Goal: Task Accomplishment & Management: Use online tool/utility

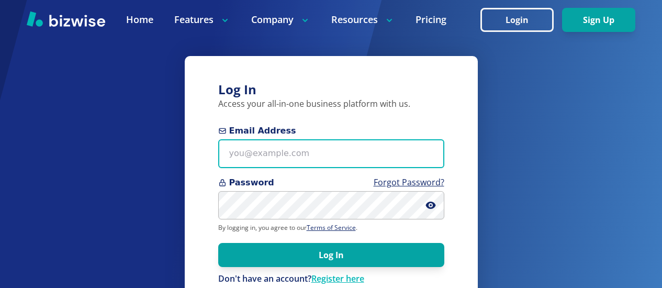
click at [226, 157] on input "Email Address" at bounding box center [331, 153] width 226 height 29
click at [226, 157] on input "bill.dun" at bounding box center [331, 153] width 226 height 29
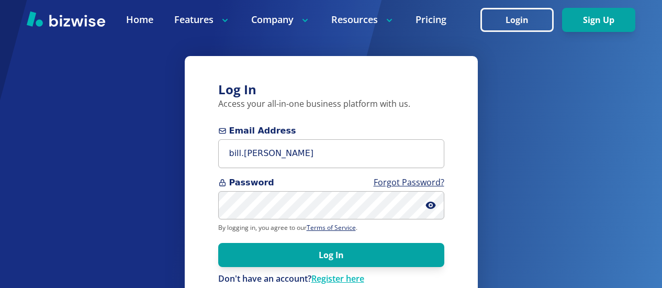
click at [161, 151] on div "Log In Access your all-in-one business platform with us. Email Address bill.dun…" at bounding box center [331, 163] width 662 height 326
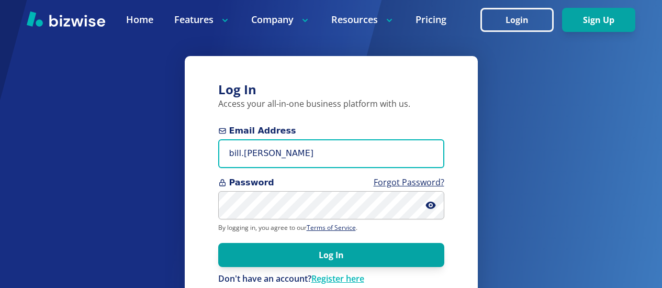
click at [264, 158] on input "bill.dunn" at bounding box center [331, 153] width 226 height 29
type input "[EMAIL_ADDRESS][PERSON_NAME][DOMAIN_NAME]"
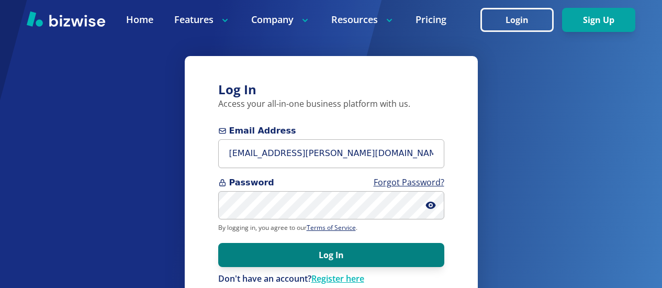
click at [279, 249] on button "Log In" at bounding box center [331, 255] width 226 height 24
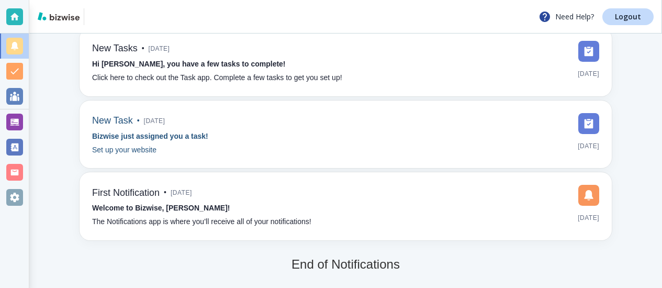
scroll to position [74, 0]
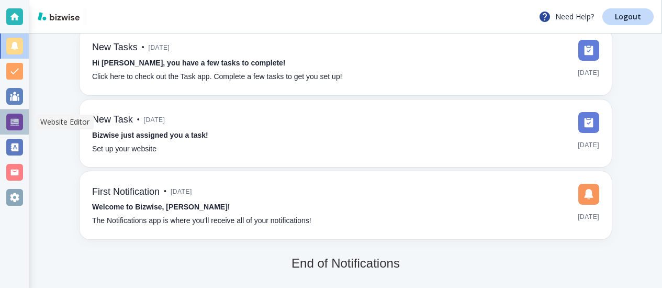
click at [16, 123] on div at bounding box center [14, 122] width 17 height 17
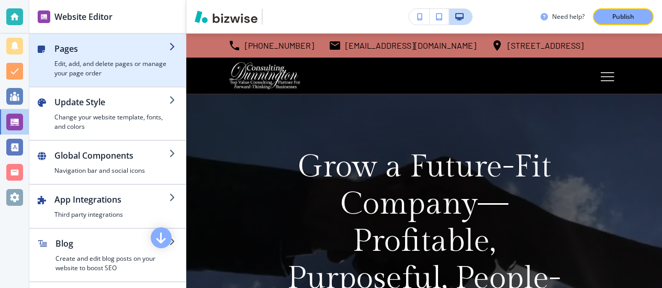
click at [67, 52] on h2 "Pages" at bounding box center [111, 48] width 115 height 13
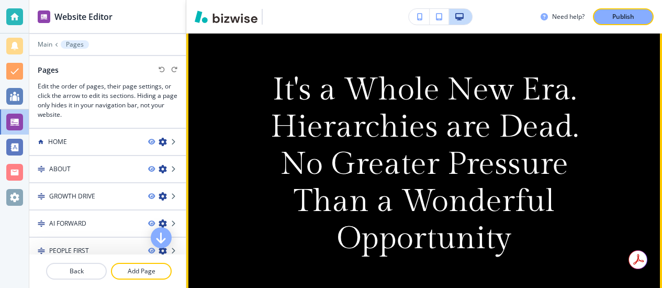
scroll to position [698, 0]
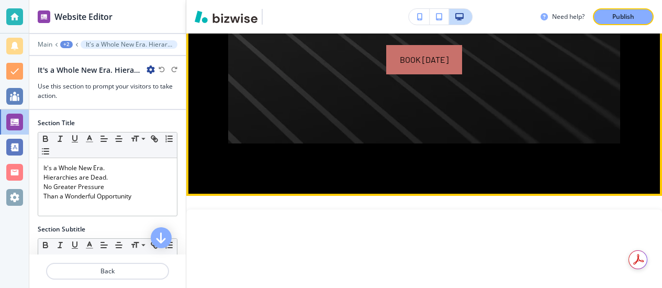
scroll to position [1248, 0]
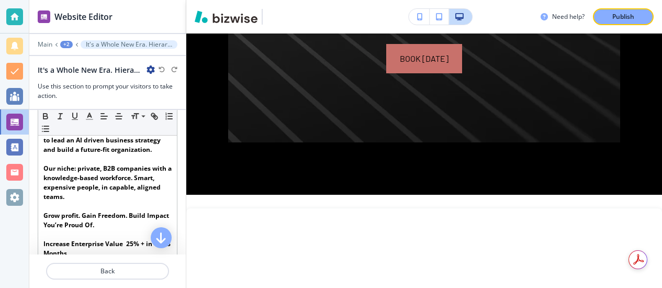
scroll to position [221, 0]
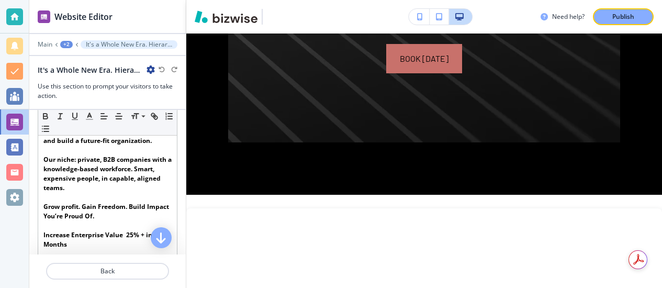
click at [122, 160] on strong "﻿Our niche: private, B2B companies with a knowledge-based workforce. Smart, exp…" at bounding box center [108, 173] width 130 height 37
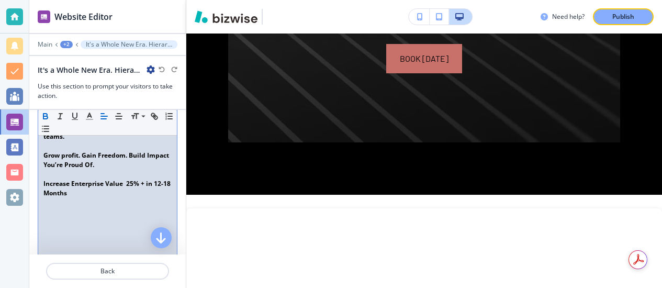
scroll to position [284, 0]
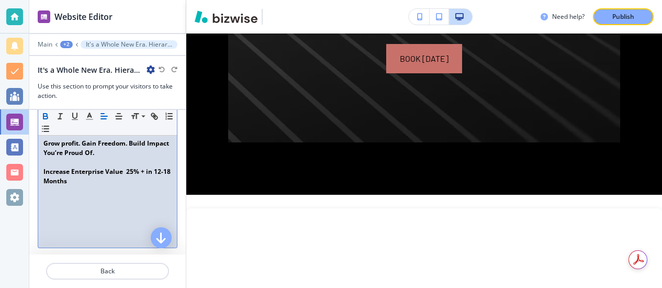
click at [43, 176] on p "Increase Enterprise Value 25% + in 12-18 Months" at bounding box center [107, 176] width 128 height 19
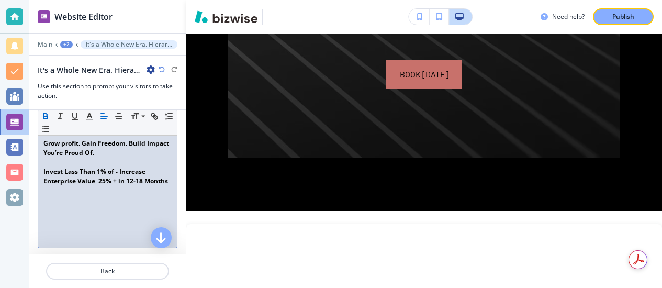
click at [97, 196] on p at bounding box center [107, 199] width 128 height 9
click at [144, 170] on strong "Invest Lass Than 1% of - Increase Enterprise Value 25% + in 12-18 Months" at bounding box center [105, 176] width 125 height 18
click at [43, 185] on p "Invest Lass Than 1% of Enterprise Value 25% + in 12-18 Months" at bounding box center [107, 176] width 128 height 19
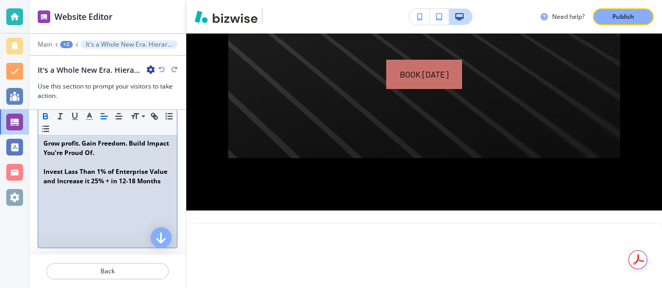
click at [71, 173] on strong "Invest Lass Than 1% of Enterprise Value and Increase it 25% + in 12-18 Months" at bounding box center [106, 176] width 127 height 18
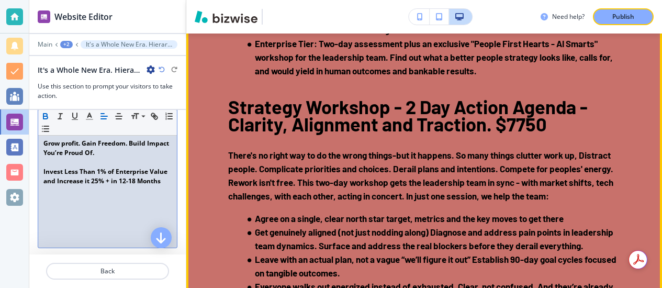
scroll to position [2062, 0]
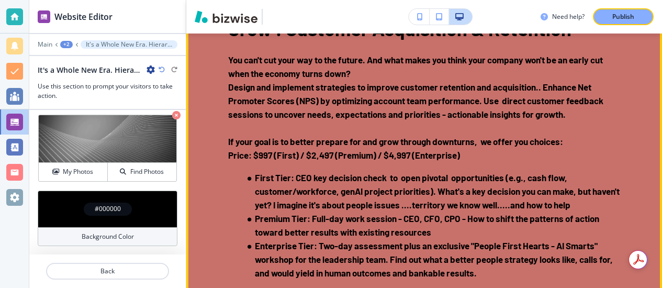
scroll to position [1850, 0]
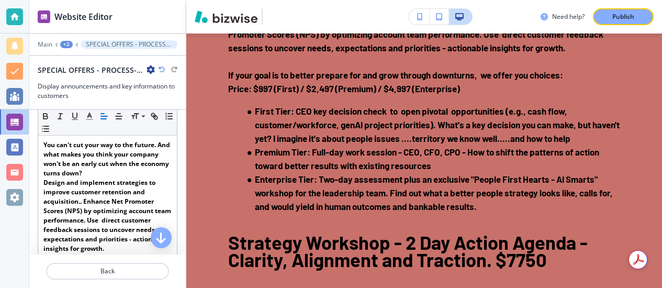
scroll to position [213, 0]
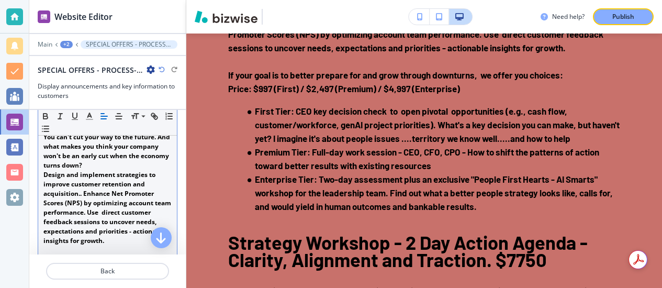
click at [119, 170] on p "You can't cut your way to the future. And what makes you think your company won…" at bounding box center [107, 151] width 128 height 38
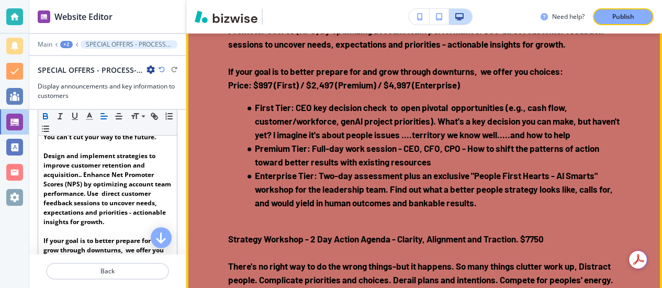
click at [227, 215] on div "SPECIAL OFFERS - PROCESS-CENTRIC, TECH-ENABLED, LEADERSHIP-LED Grow : Customer …" at bounding box center [424, 246] width 476 height 820
click at [228, 49] on strong "Design and implement strategies to improve customer retention and acquisition..…" at bounding box center [416, 31] width 377 height 38
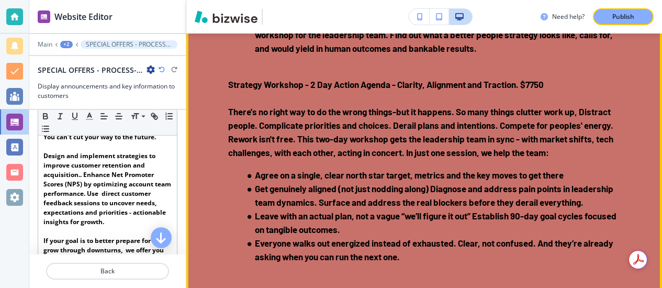
scroll to position [2075, 0]
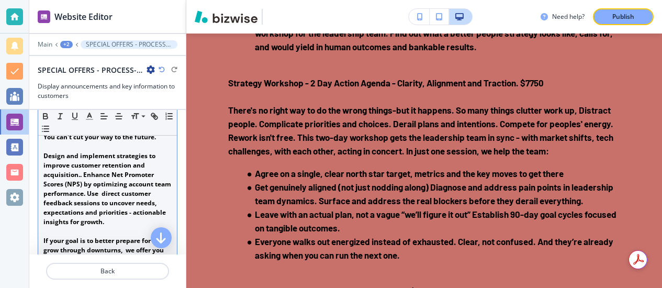
click at [159, 166] on p "﻿ Design and implement strategies to improve customer retention and acquisition…" at bounding box center [107, 188] width 128 height 75
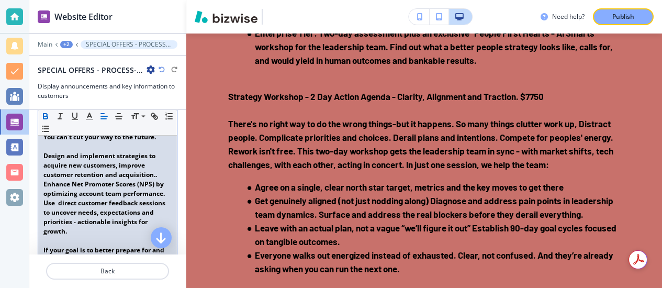
click at [44, 163] on strong "Design and implement strategies to acquire new customers, improve customer rete…" at bounding box center [104, 193] width 123 height 84
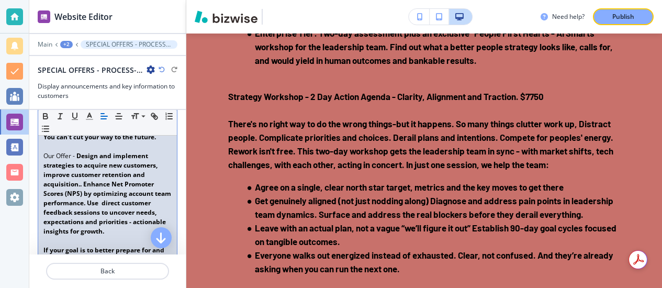
click at [108, 166] on strong "Design and implement strategies to acquire new customers, improve customer rete…" at bounding box center [107, 193] width 129 height 84
click at [115, 165] on strong "Design and implement strategies to acquire new customers, improve customer rete…" at bounding box center [107, 193] width 129 height 84
drag, startPoint x: 43, startPoint y: 166, endPoint x: 73, endPoint y: 168, distance: 29.9
click at [73, 168] on p "﻿Our Offer - Design and guide mplement strategies to acquire new customers, imp…" at bounding box center [107, 193] width 128 height 85
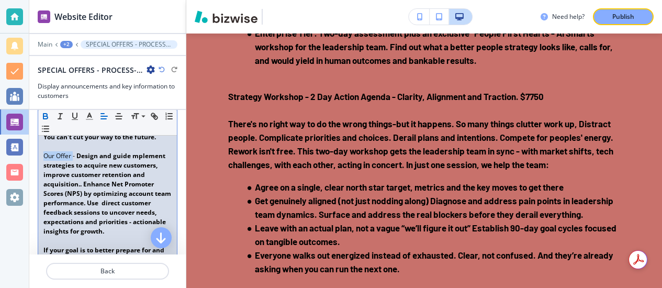
click at [44, 116] on icon "button" at bounding box center [45, 117] width 4 height 3
click at [153, 161] on strong "Design and guide mplement strategies to acquire new customers, improve customer…" at bounding box center [107, 193] width 129 height 84
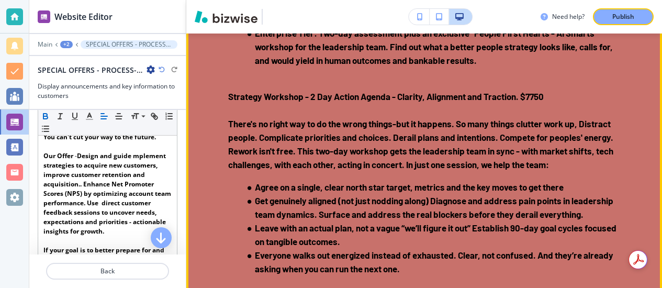
click at [188, 167] on div "SPECIAL OFFERS - PROCESS-CENTRIC, TECH-ENABLED, LEADERSHIP-LED Grow : Customer …" at bounding box center [424, 96] width 476 height 833
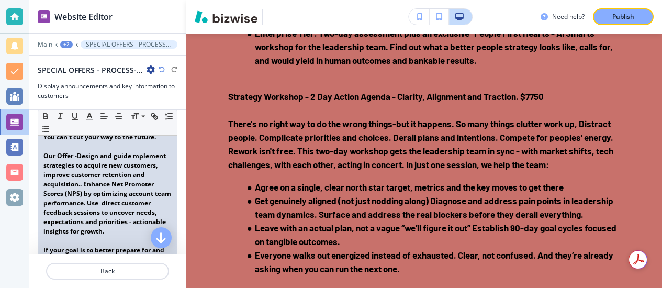
click at [166, 164] on strong "Design and guide mplement strategies to acquire new customers, improve customer…" at bounding box center [107, 193] width 129 height 84
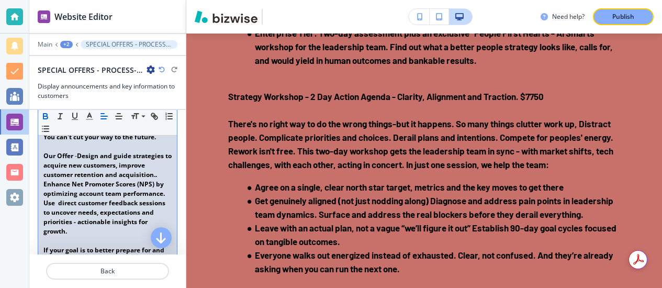
click at [126, 184] on strong "Design and guide strategies to acquire new customers, improve customer retentio…" at bounding box center [108, 193] width 130 height 84
click at [130, 183] on strong "Design and guide strategies to acquire new customers, improve customer retentio…" at bounding box center [108, 193] width 130 height 84
click at [126, 177] on strong "Design and guide strategies to acquire new customers, improve customer retentio…" at bounding box center [108, 193] width 130 height 84
click at [129, 178] on strong "Design and guide strategies to acquire new customers, improve customer retentio…" at bounding box center [108, 193] width 130 height 84
click at [123, 189] on strong "Design and guide strategies to acquire key new customers, improve customer rete…" at bounding box center [108, 193] width 130 height 84
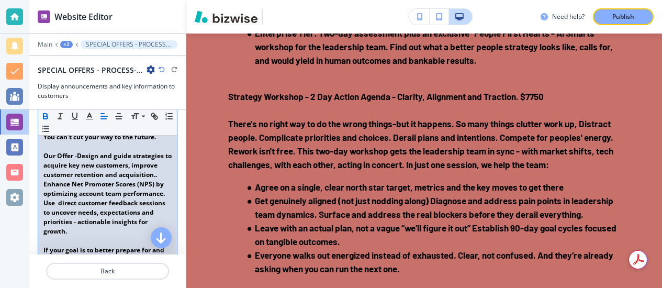
click at [149, 182] on strong "Design and guide strategies to acquire key new customers, improve customer rete…" at bounding box center [108, 193] width 130 height 84
click at [107, 184] on strong "Design and guide strategies to acquire key new customers, improve customer rete…" at bounding box center [108, 193] width 130 height 84
click at [161, 185] on p "﻿Our Offer - Design and guide strategies to acquire key new customers, improve …" at bounding box center [107, 193] width 128 height 85
click at [140, 176] on strong "Design and guide strategies to acquire key new customers, improve customer rete…" at bounding box center [108, 193] width 130 height 84
click at [138, 177] on strong "Design and guide strategies to acquire key new customers and add recurring reve…" at bounding box center [108, 193] width 130 height 84
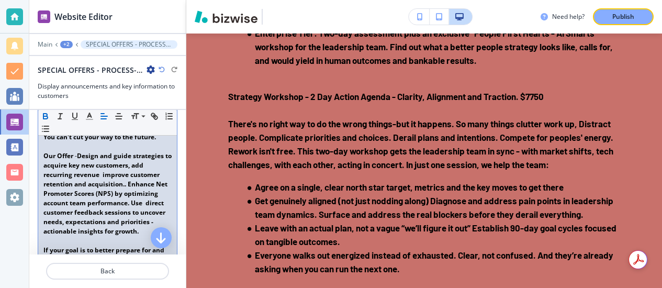
click at [154, 172] on p "﻿Our Offer - Design and guide strategies to acquire key new customers, add recu…" at bounding box center [107, 193] width 128 height 85
click at [148, 213] on strong "Design and guide strategies to acquire key new customers, gain more recurring r…" at bounding box center [108, 193] width 130 height 84
click at [136, 209] on strong "Design and guide strategies to acquire key new customers, gain more recurring r…" at bounding box center [108, 193] width 130 height 84
click at [156, 194] on strong "Design and guide strategies to acquire key new customers, gain more recurring r…" at bounding box center [108, 193] width 130 height 84
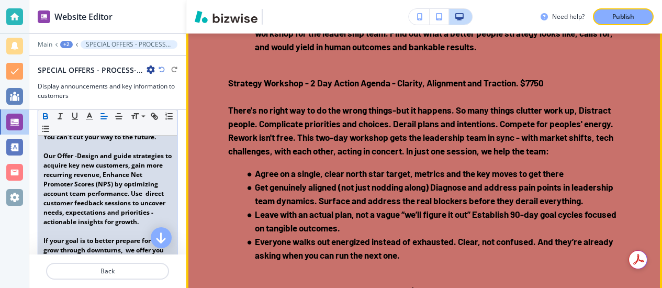
click at [202, 249] on div "SPECIAL OFFERS - PROCESS-CENTRIC, TECH-ENABLED, LEADERSHIP-LED Grow : Customer …" at bounding box center [424, 90] width 476 height 820
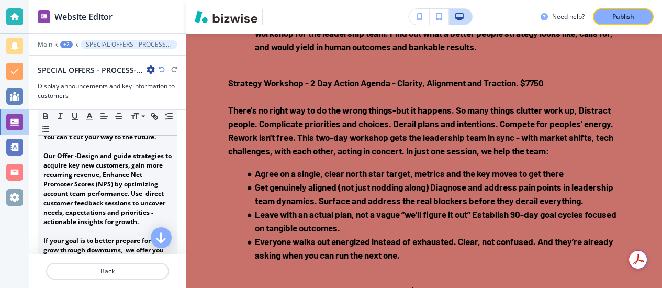
click at [154, 199] on strong "Design and guide strategies to acquire key new customers, gain more recurring r…" at bounding box center [108, 188] width 130 height 75
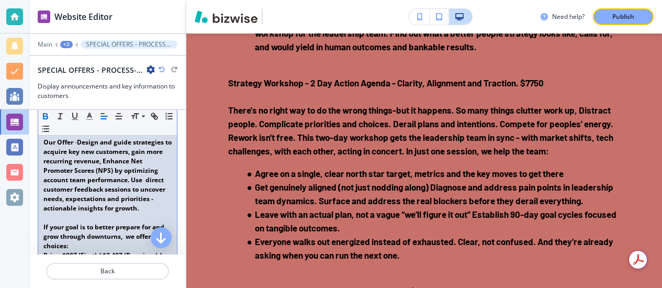
scroll to position [222, 0]
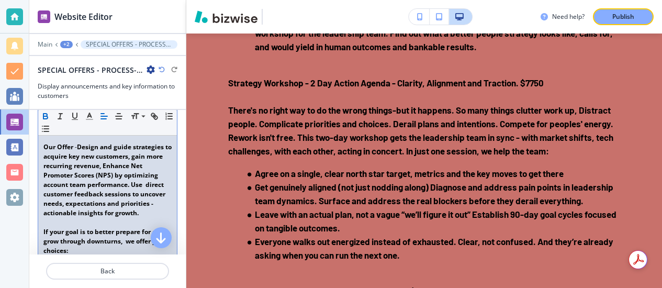
click at [70, 181] on strong "Design and guide strategies to acquire key new customers, gain more recurring r…" at bounding box center [108, 179] width 130 height 75
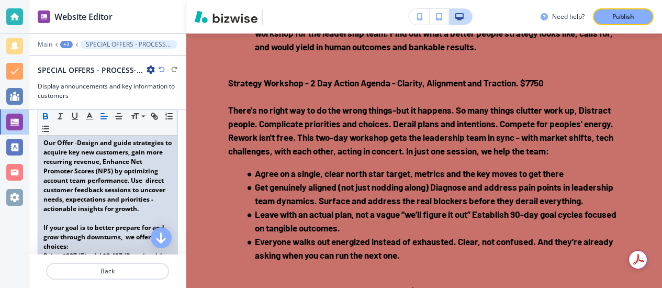
scroll to position [229, 0]
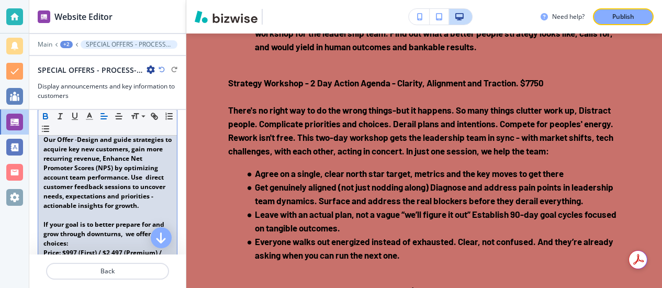
click at [134, 150] on strong "Design and guide strategies to acquire key new customers, gain more recurring r…" at bounding box center [108, 172] width 130 height 75
click at [134, 152] on strong "Design and guide strategies to acquire key new customers, gain more recurring r…" at bounding box center [108, 172] width 130 height 75
click at [125, 170] on strong "Design and guide strategies to acquire key new customers, gain more recurring r…" at bounding box center [108, 172] width 130 height 75
click at [114, 178] on strong "Design and guide strategies to acquire key new customers, gain more recurring r…" at bounding box center [108, 172] width 130 height 75
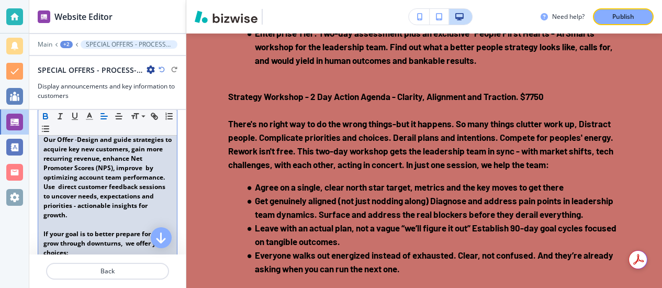
click at [72, 174] on strong "Design and guide strategies to acquire key new customers, gain more recurring r…" at bounding box center [108, 177] width 130 height 84
click at [77, 187] on strong "Design and guide strategies to acquire key new customers, gain more recurring r…" at bounding box center [108, 177] width 130 height 84
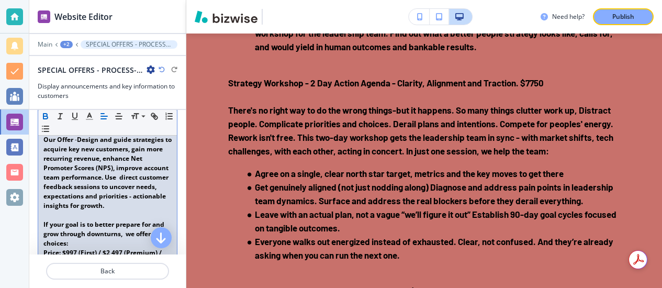
click at [102, 194] on strong "Design and guide strategies to acquire key new customers, gain more recurring r…" at bounding box center [108, 172] width 130 height 75
click at [102, 186] on strong "Design and guide strategies to acquire key new customers, gain more recurring r…" at bounding box center [108, 172] width 130 height 75
click at [86, 176] on strong "Design and guide strategies to acquire key new customers, gain more recurring r…" at bounding box center [108, 172] width 130 height 75
click at [136, 150] on strong "Design and guide strategies to acquire key new customers, gain more recurring r…" at bounding box center [108, 172] width 130 height 75
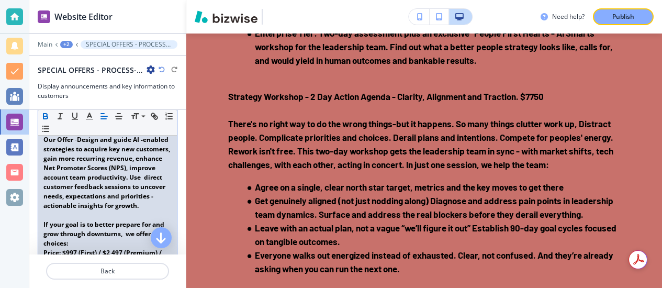
click at [112, 171] on strong "Design and guide AI -enabled strategies to acquire key new customers, gain more…" at bounding box center [107, 172] width 128 height 75
click at [133, 204] on strong "Design and guide AI -enabled strategies to acquire key new customers, gain recu…" at bounding box center [107, 172] width 128 height 75
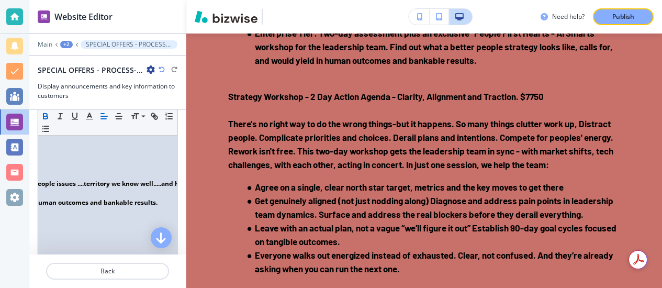
scroll to position [0, 697]
click at [120, 219] on div "Grow : Customer Acquisition & Retention You can't cut your way to the future. ﻿…" at bounding box center [107, 278] width 139 height 566
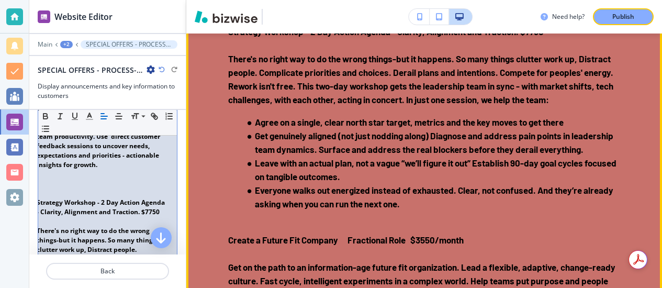
scroll to position [1997, 0]
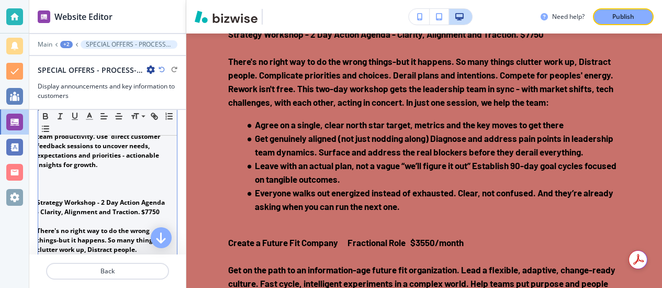
click at [40, 188] on p at bounding box center [101, 183] width 128 height 9
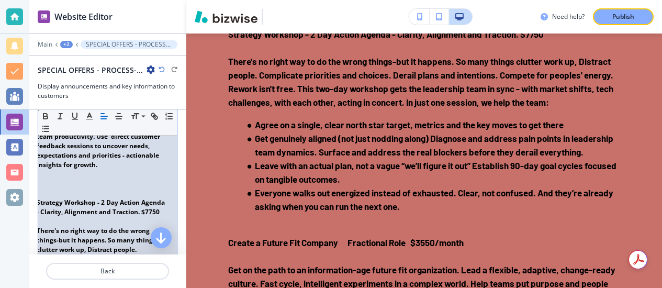
click at [40, 188] on p at bounding box center [101, 183] width 128 height 9
click at [62, 170] on p "﻿Our Offer - Design and guide AI -enabled strategies to acquire key new custome…" at bounding box center [101, 131] width 128 height 75
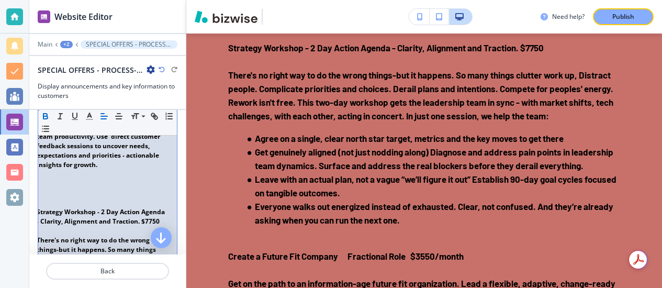
scroll to position [0, 0]
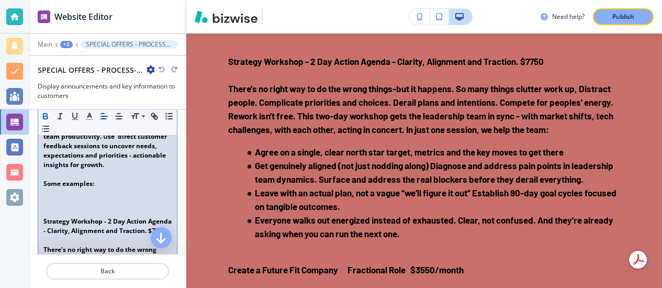
click at [46, 207] on p at bounding box center [107, 202] width 128 height 9
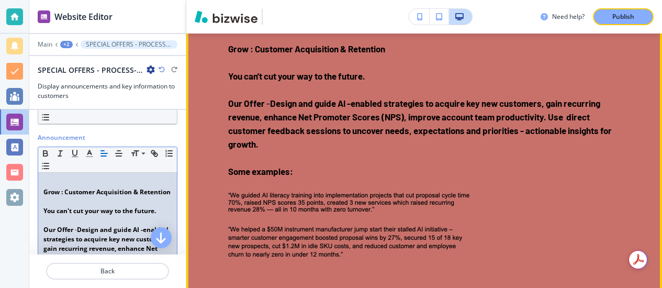
scroll to position [1831, 0]
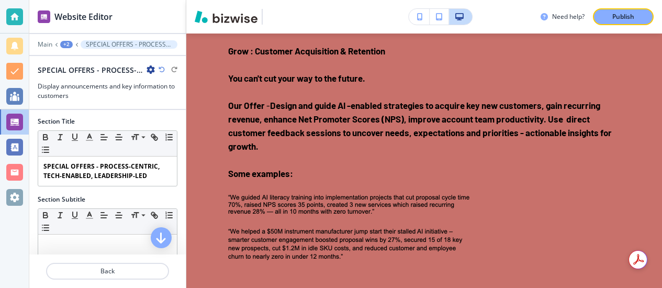
scroll to position [0, 0]
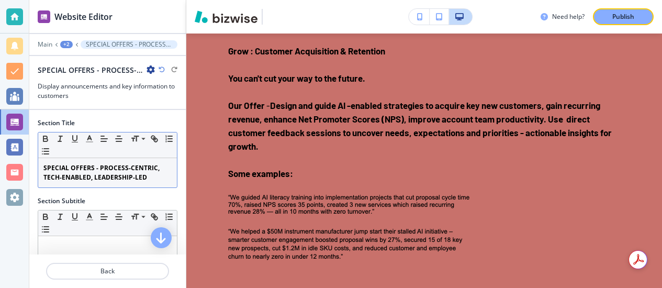
click at [146, 177] on p "SPECIAL OFFERS - PROCESS-CENTRIC, TECH-ENABLED, LEADERSHIP-LED" at bounding box center [107, 172] width 128 height 19
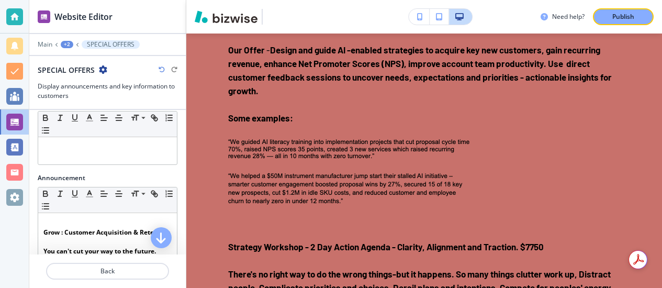
scroll to position [96, 0]
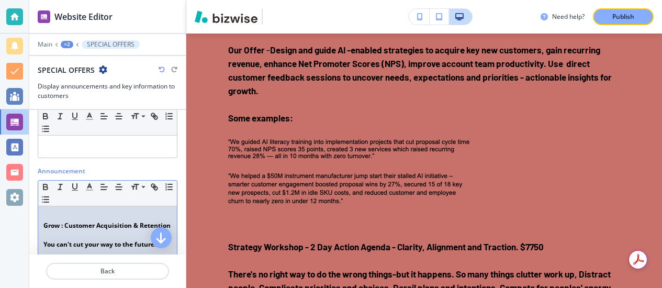
drag, startPoint x: 42, startPoint y: 225, endPoint x: 89, endPoint y: 233, distance: 47.7
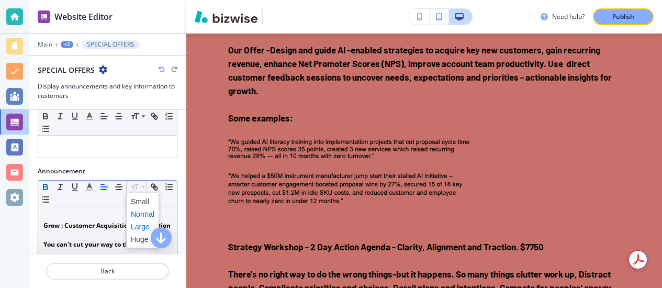
click at [139, 225] on span at bounding box center [143, 226] width 24 height 13
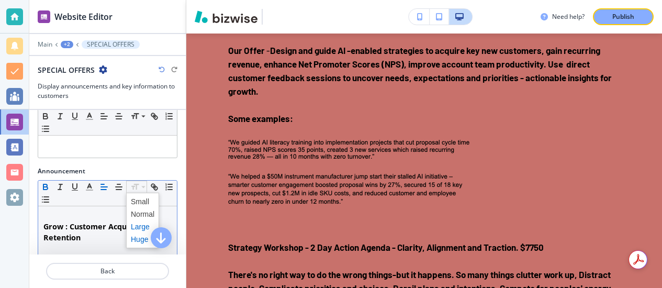
click at [138, 240] on span at bounding box center [143, 239] width 24 height 13
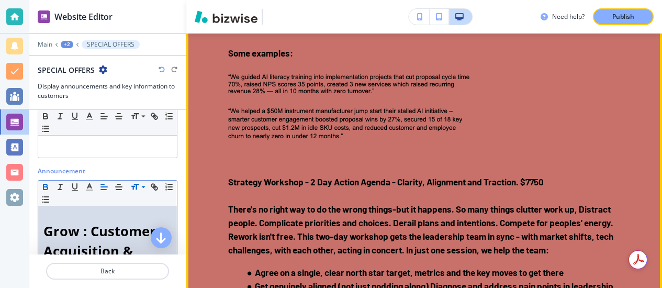
scroll to position [1899, 0]
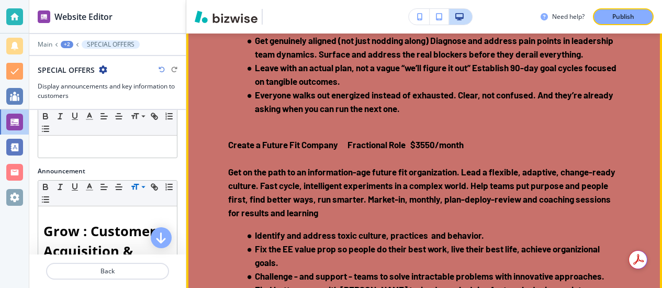
scroll to position [2152, 0]
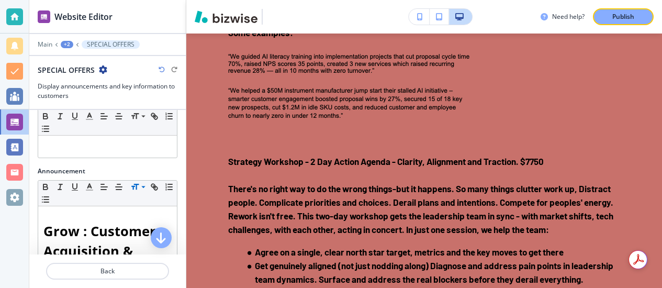
scroll to position [1928, 0]
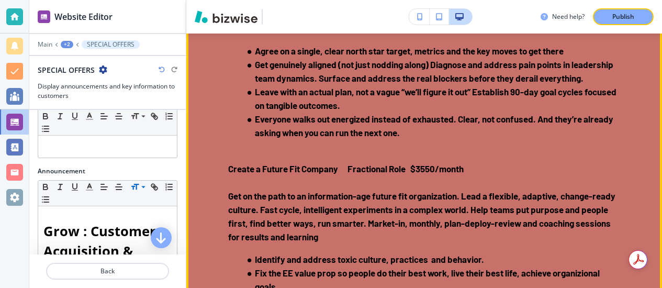
scroll to position [2134, 0]
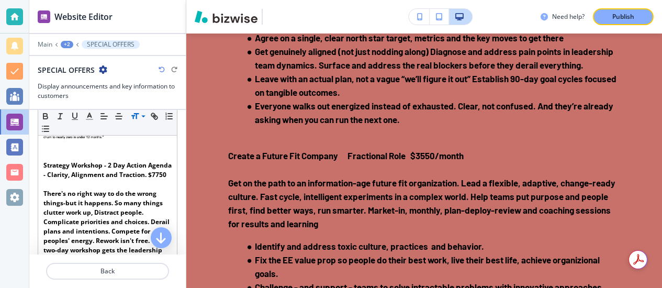
scroll to position [410, 0]
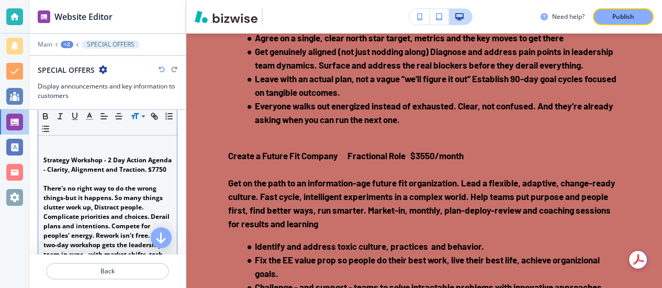
click at [91, 174] on p "Strategy Workshop - 2 Day Action Agenda - Clarity, Alignment and Traction. $7750" at bounding box center [107, 164] width 128 height 19
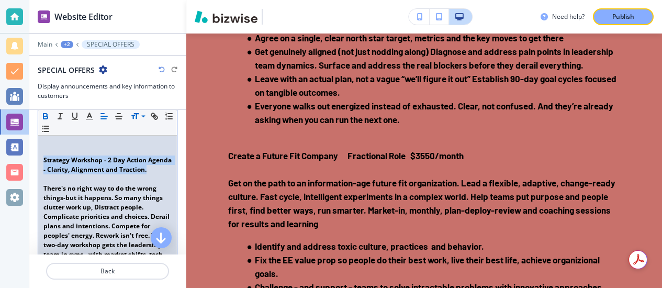
drag, startPoint x: 43, startPoint y: 167, endPoint x: 93, endPoint y: 186, distance: 52.7
click at [93, 174] on p "Strategy Workshop - 2 Day Action Agenda - Clarity, Alignment and Traction." at bounding box center [107, 164] width 128 height 19
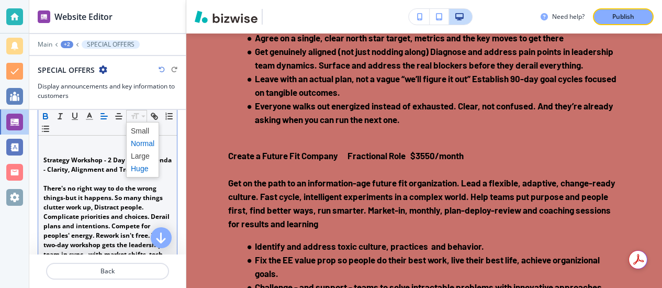
click at [138, 166] on span at bounding box center [143, 168] width 24 height 13
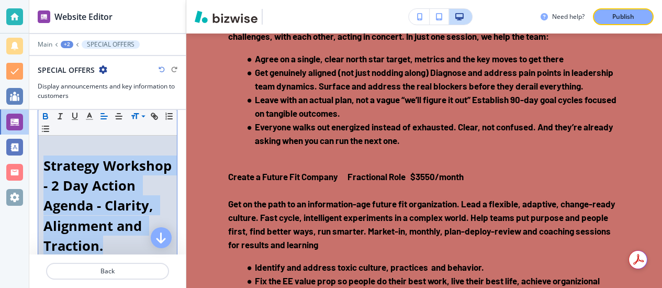
scroll to position [130, 0]
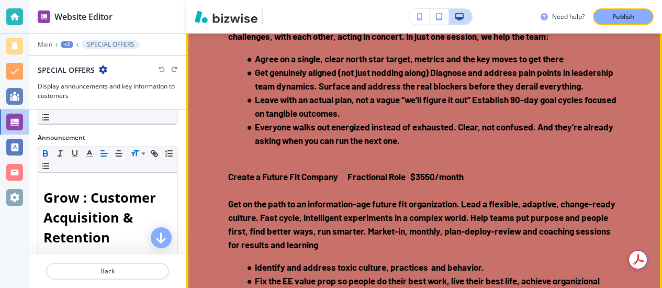
click at [224, 153] on div "SPECIAL OFFERS Grow : Customer Acquisition & Retention You can't cut your way t…" at bounding box center [424, 3] width 476 height 764
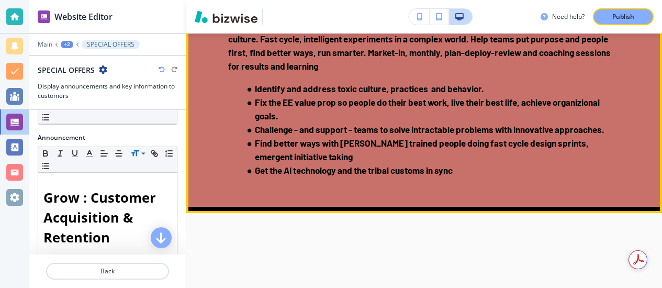
scroll to position [2319, 0]
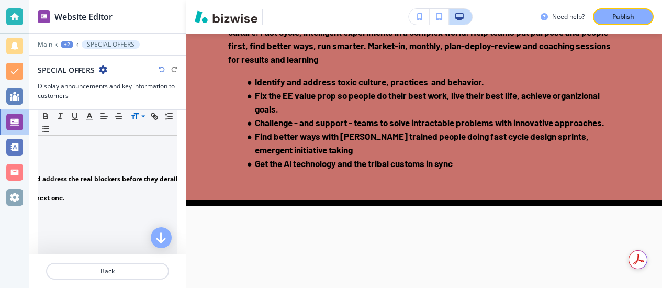
scroll to position [0, 411]
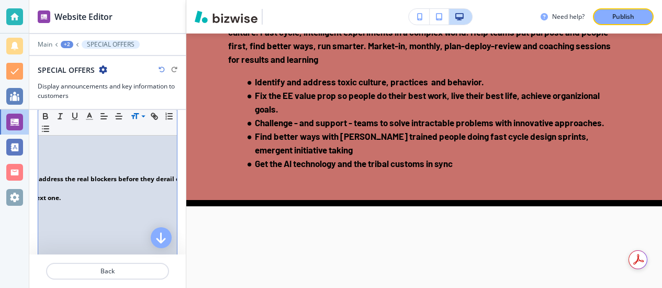
click at [71, 209] on div "Grow : Customer Acquisition & Retention You can't cut your way to the future. ﻿…" at bounding box center [107, 33] width 139 height 689
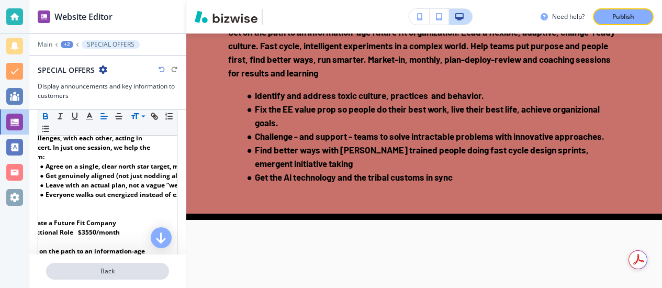
scroll to position [615, 0]
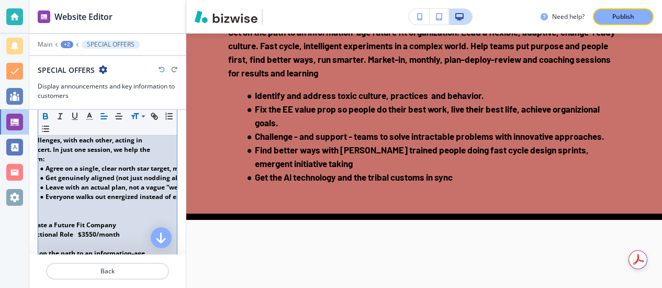
click at [43, 211] on p "﻿" at bounding box center [91, 205] width 128 height 9
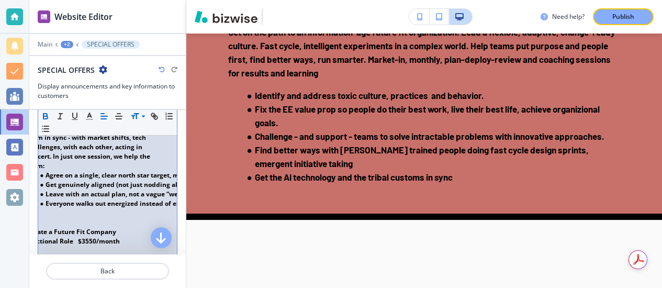
scroll to position [608, 0]
click at [115, 208] on li "Everyone walks out energized instead of exhausted. Clear, not confused. And the…" at bounding box center [95, 202] width 119 height 9
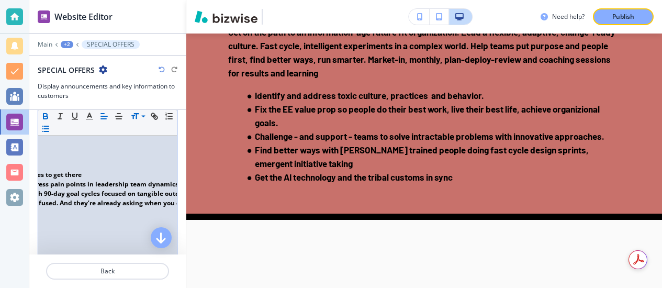
scroll to position [0, 300]
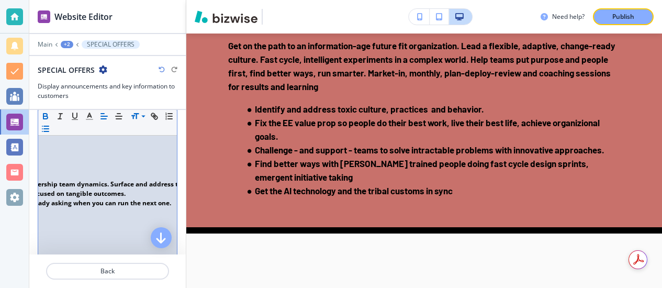
click at [43, 182] on div "Grow : Customer Acquisition & Retention You can't cut your way to the future. ﻿…" at bounding box center [107, 48] width 139 height 708
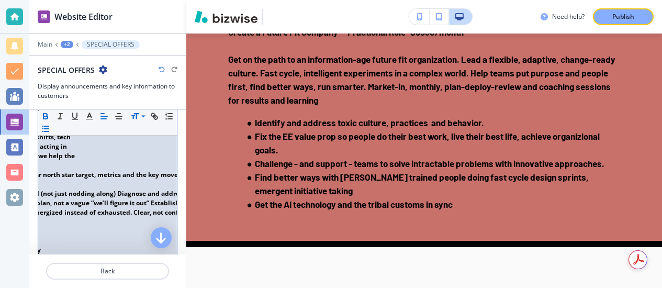
scroll to position [0, 0]
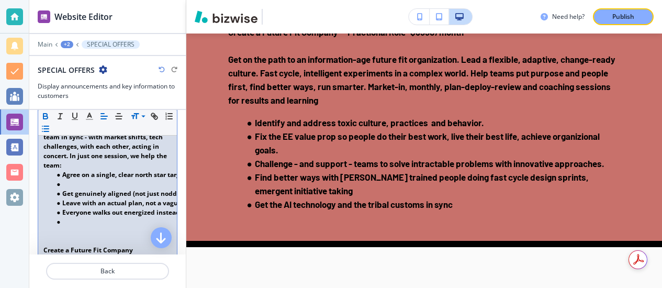
click at [59, 227] on li at bounding box center [112, 221] width 119 height 9
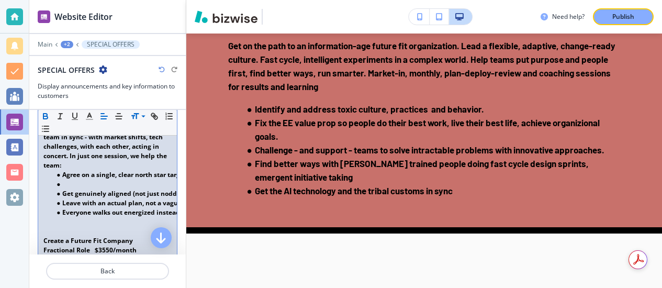
click at [64, 189] on li at bounding box center [112, 183] width 119 height 9
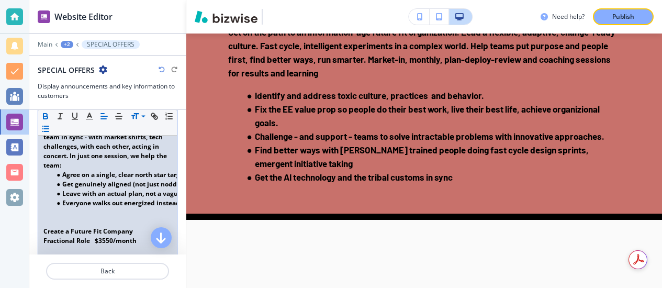
click at [83, 217] on p at bounding box center [107, 212] width 128 height 9
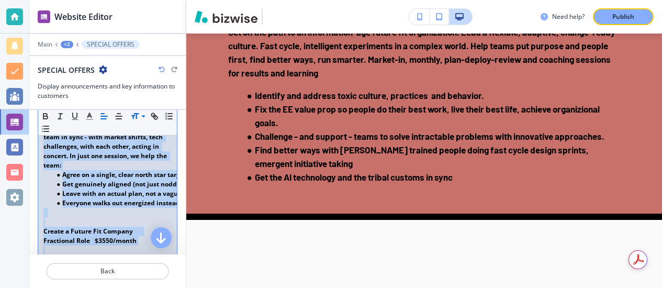
click at [43, 240] on strong "Create a Future Fit Company Fractional Role $3550/month" at bounding box center [92, 236] width 99 height 18
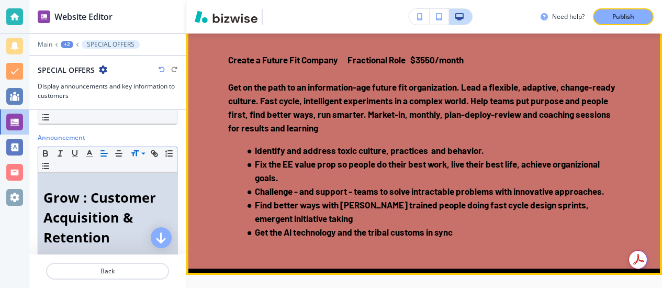
scroll to position [2352, 0]
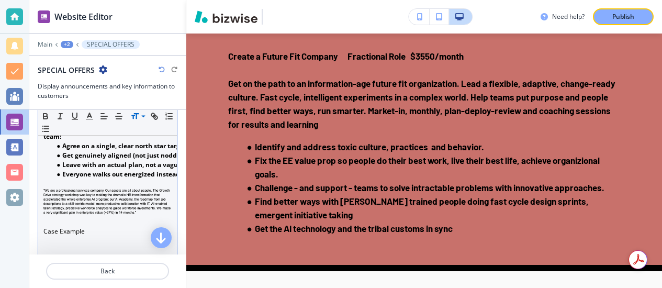
scroll to position [638, 0]
click at [81, 235] on p "Case Example" at bounding box center [107, 211] width 128 height 48
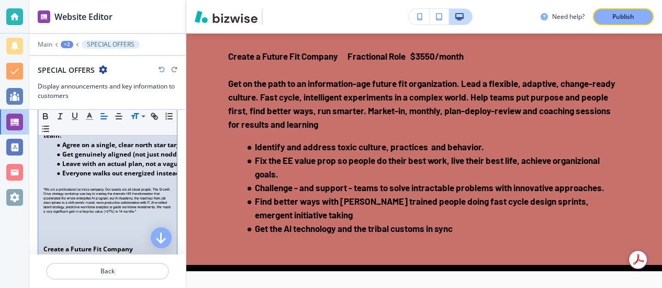
click at [41, 200] on div "Grow : Customer Acquisition & Retention You can't cut your way to the future. ﻿…" at bounding box center [107, 37] width 139 height 746
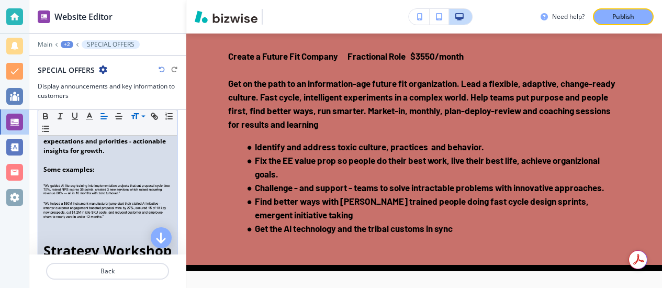
scroll to position [321, 0]
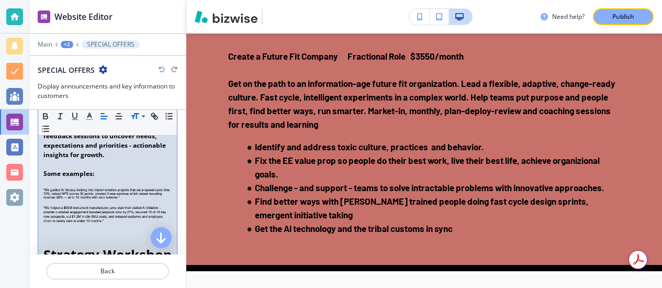
drag, startPoint x: 42, startPoint y: 200, endPoint x: 93, endPoint y: 219, distance: 54.3
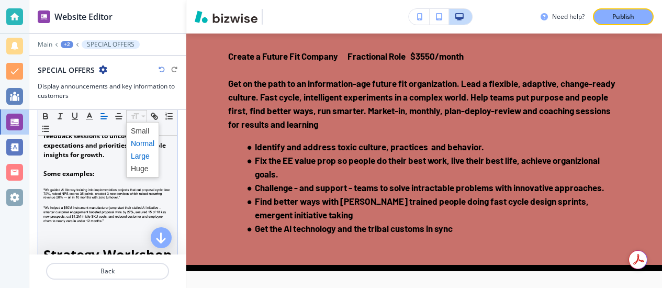
click at [140, 155] on span at bounding box center [143, 156] width 24 height 13
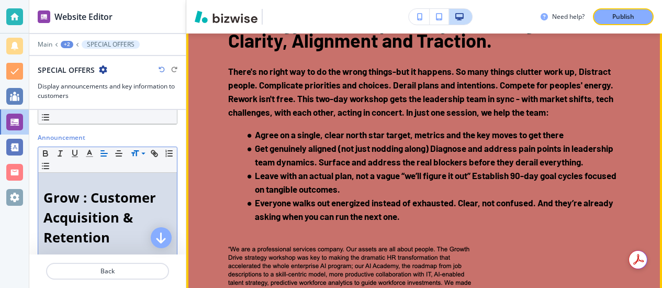
scroll to position [2057, 0]
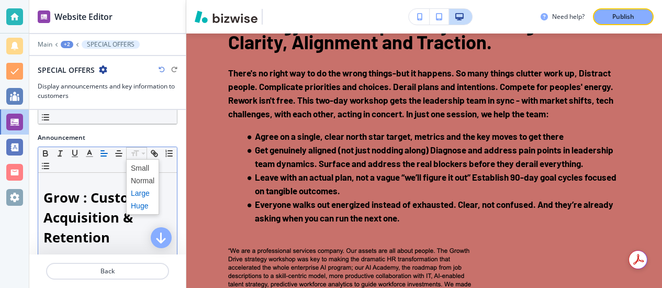
click at [132, 208] on span at bounding box center [143, 205] width 24 height 13
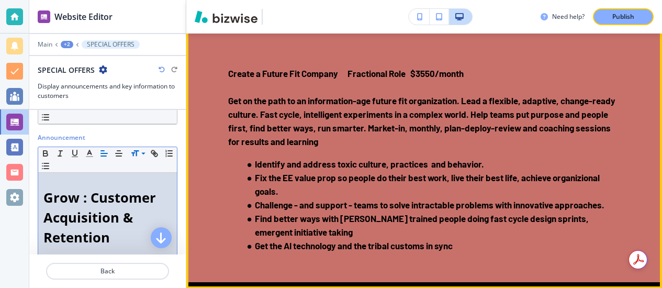
scroll to position [2352, 0]
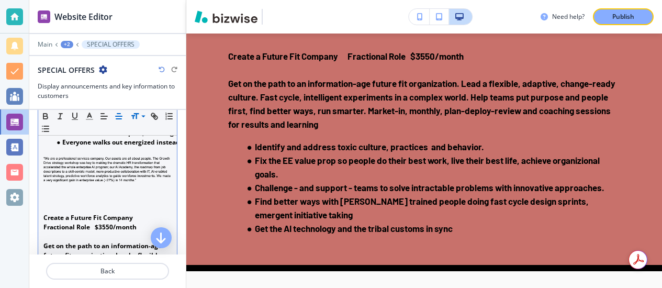
scroll to position [671, 0]
click at [123, 148] on strong "Everyone walks out energized instead of exhausted. Clear, not confused. And the…" at bounding box center [266, 143] width 409 height 9
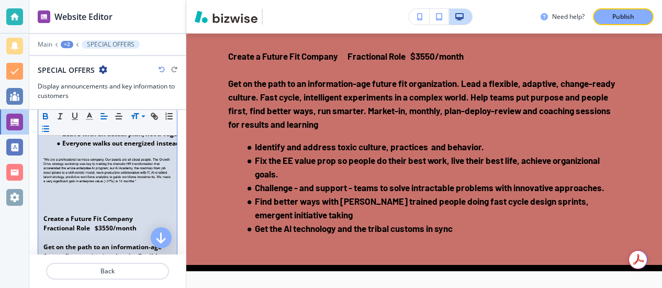
drag, startPoint x: 41, startPoint y: 167, endPoint x: 155, endPoint y: 188, distance: 116.0
click at [155, 188] on div "Grow : Customer Acquisition & Retention You can't cut your way to the future. ﻿…" at bounding box center [107, 6] width 139 height 748
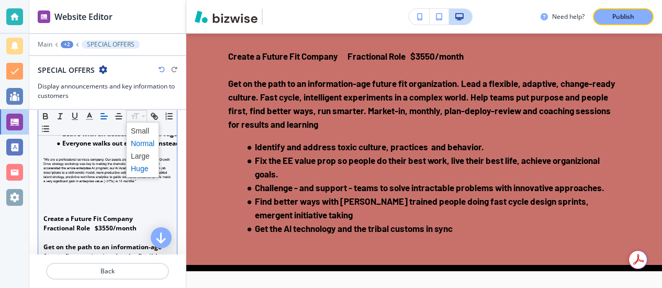
click at [141, 165] on span at bounding box center [143, 168] width 24 height 13
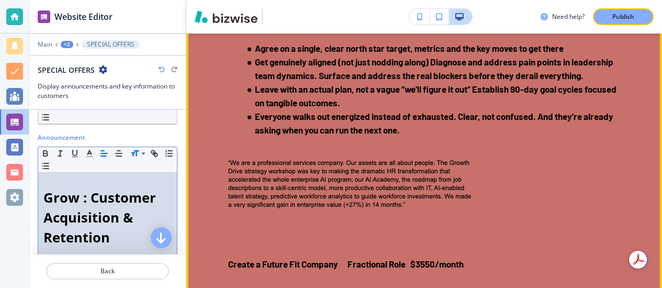
scroll to position [2146, 0]
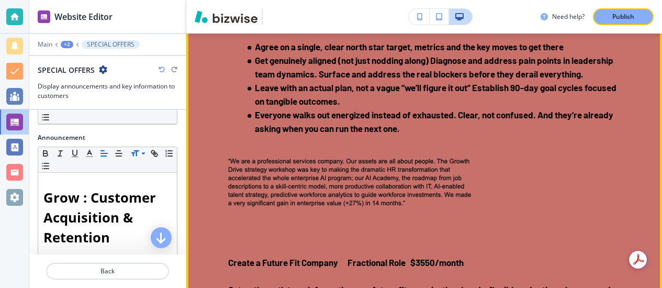
click at [211, 187] on div "SPECIAL OFFERS Grow : Customer Acquisition & Retention You can't cut your way t…" at bounding box center [424, 40] width 476 height 862
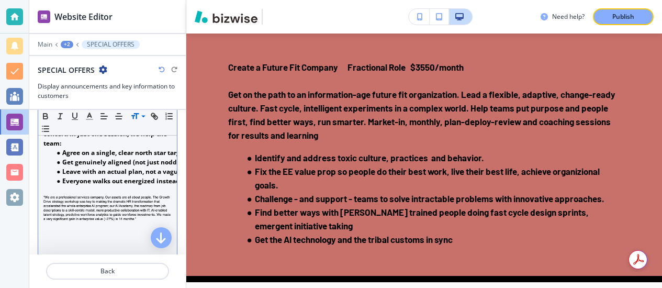
scroll to position [635, 0]
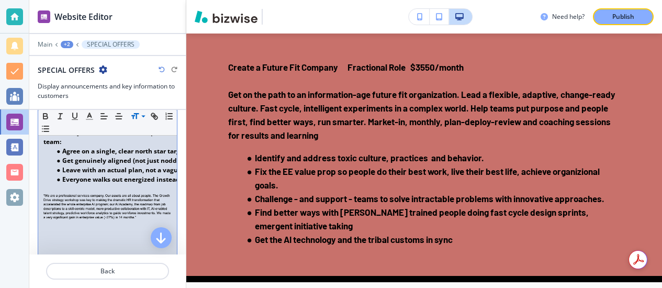
click at [41, 207] on div "Grow : Customer Acquisition & Retention You can't cut your way to the future. ﻿…" at bounding box center [107, 43] width 139 height 750
click at [69, 194] on p at bounding box center [107, 188] width 128 height 9
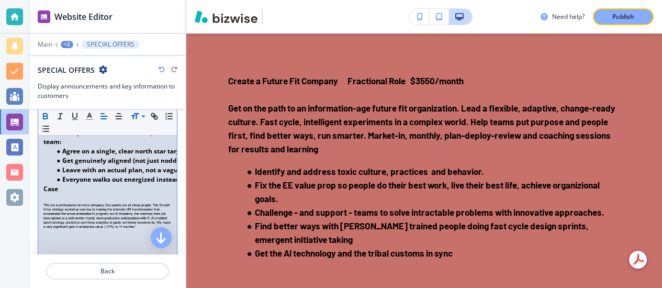
click at [58, 193] on strong "Case" at bounding box center [50, 188] width 15 height 9
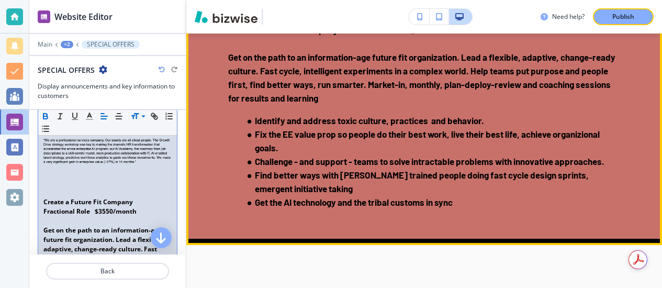
scroll to position [2393, 0]
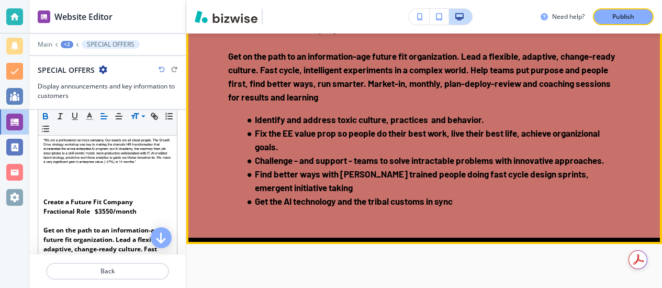
drag, startPoint x: 229, startPoint y: 227, endPoint x: 482, endPoint y: 227, distance: 253.2
click at [482, 36] on p "Create a Future Fit Company Fractional Role $3550/month" at bounding box center [424, 29] width 392 height 14
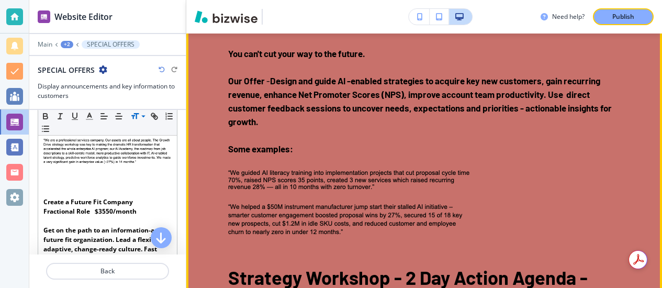
scroll to position [1791, 0]
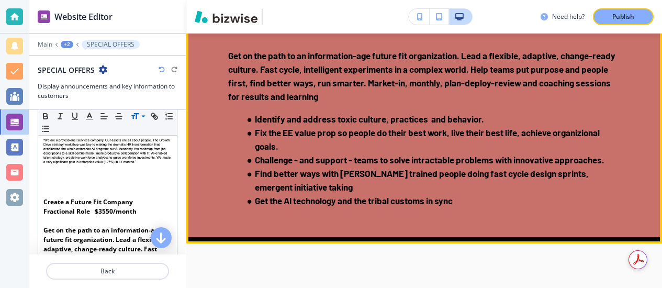
scroll to position [2396, 0]
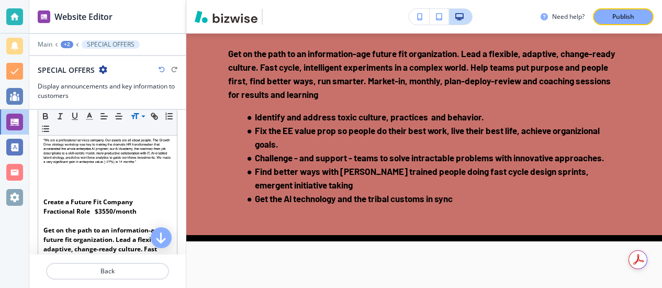
click at [434, 47] on p at bounding box center [424, 40] width 392 height 14
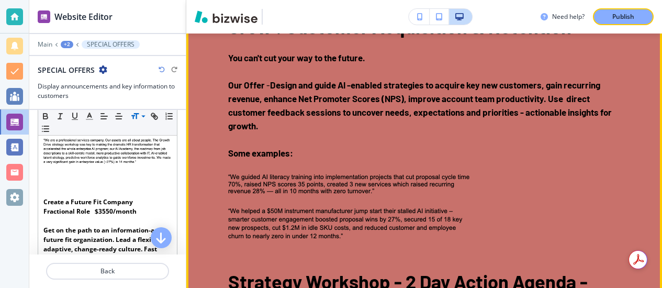
scroll to position [1815, 0]
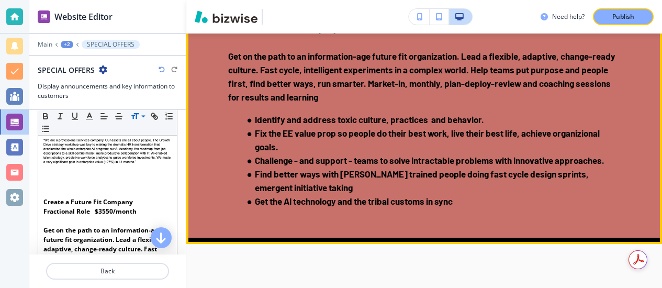
scroll to position [2403, 0]
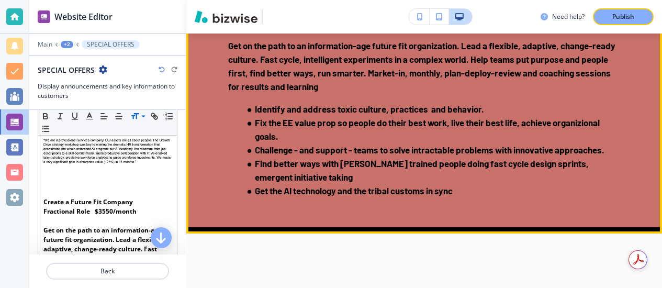
click at [464, 24] on strong "Create a Future Fit Company Fractional Role $3550/month" at bounding box center [345, 18] width 235 height 10
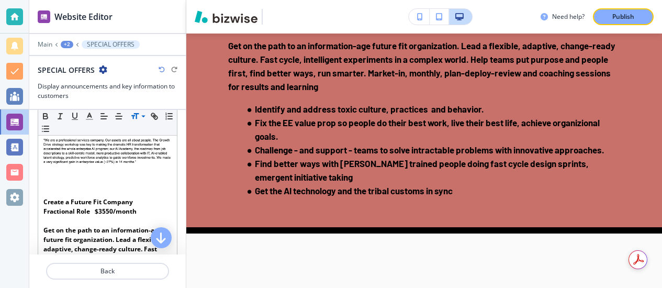
click at [470, 25] on p "Create a Future Fit Company Fractional Role $3550/month" at bounding box center [424, 19] width 392 height 14
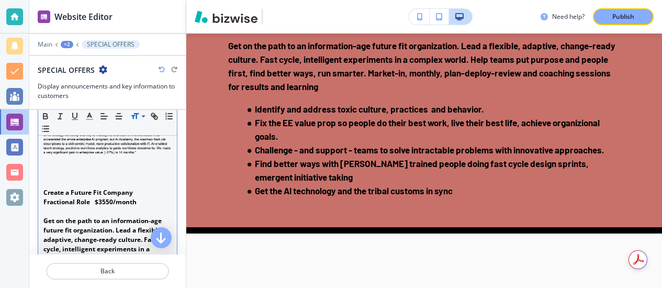
scroll to position [713, 0]
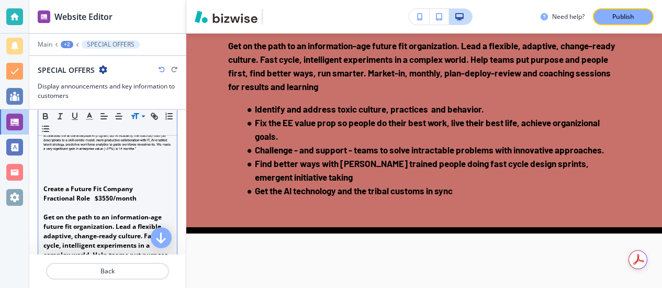
click at [138, 203] on p "Create a Future Fit Company Fractional Role $3550/month" at bounding box center [107, 193] width 128 height 19
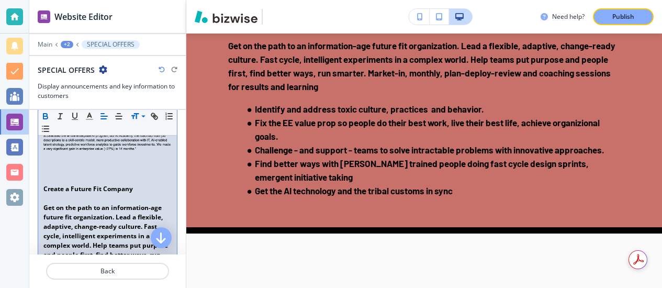
click at [45, 184] on p at bounding box center [107, 179] width 128 height 9
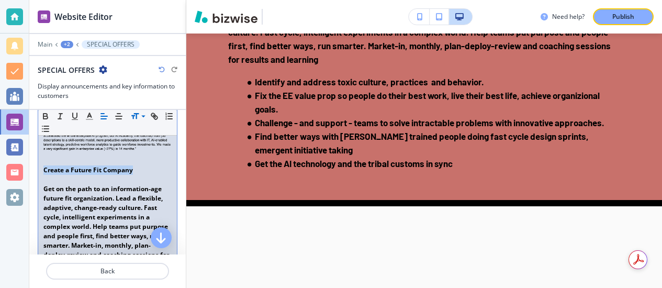
drag, startPoint x: 43, startPoint y: 180, endPoint x: 132, endPoint y: 177, distance: 89.5
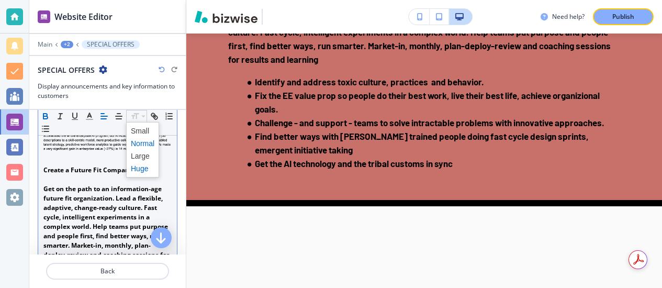
click at [138, 166] on span at bounding box center [143, 168] width 24 height 13
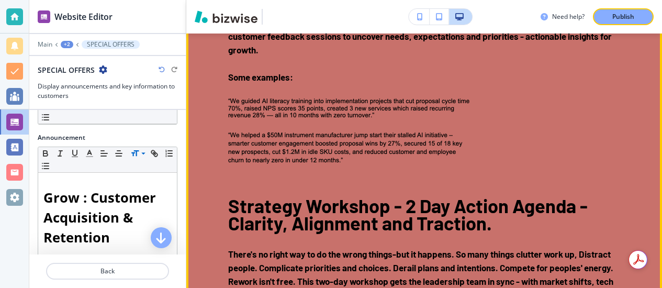
scroll to position [1881, 0]
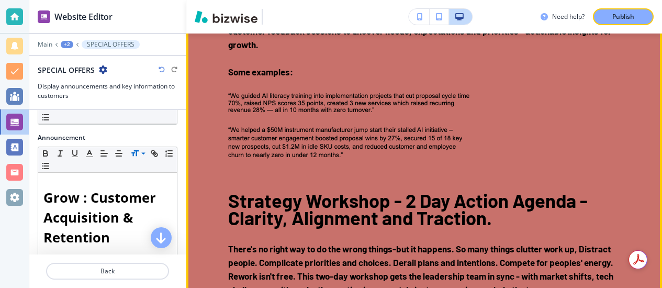
click at [240, 9] on strong "﻿Our Offer" at bounding box center [247, 3] width 38 height 10
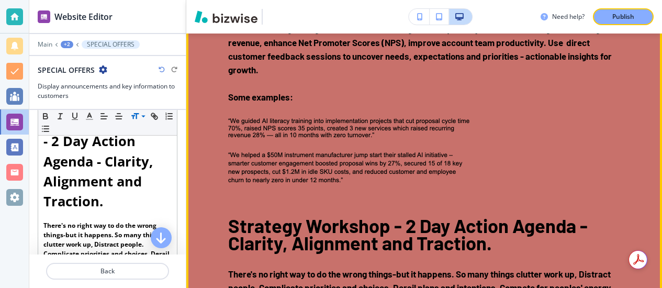
scroll to position [1859, 0]
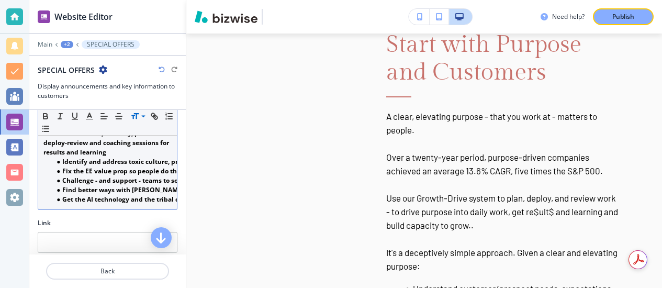
scroll to position [856, 0]
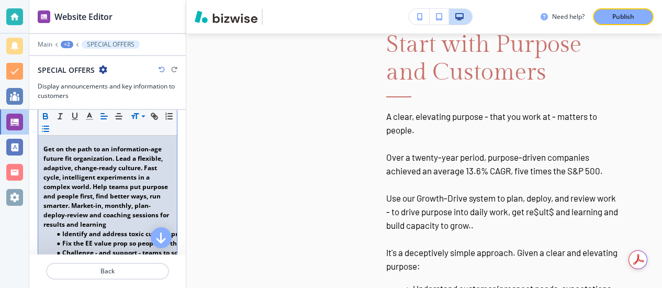
scroll to position [783, 0]
click at [112, 157] on strong "Get on the path to an information-age future fit organization. Lead a flexible,…" at bounding box center [106, 186] width 127 height 84
click at [103, 161] on strong "Get on the path to an information-age future fit organization. Lead a flexible,…" at bounding box center [106, 186] width 127 height 84
click at [131, 193] on strong "Build an information-age future fit organization. Lead a flexible, adaptive, ch…" at bounding box center [106, 186] width 127 height 84
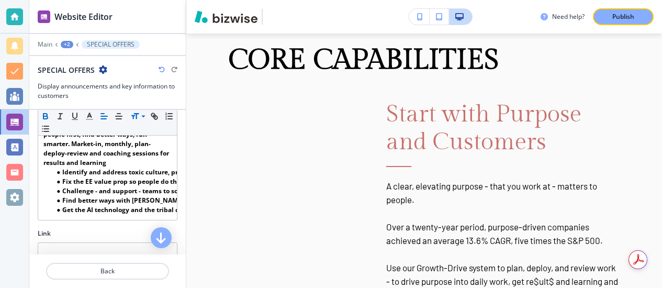
scroll to position [2618, 0]
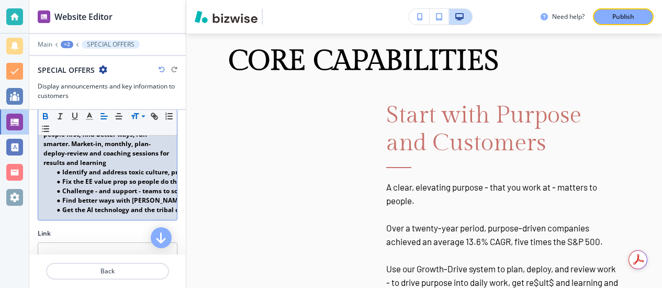
click at [157, 176] on strong "Identify and address toxic culture, practices and behavior." at bounding box center [153, 171] width 183 height 9
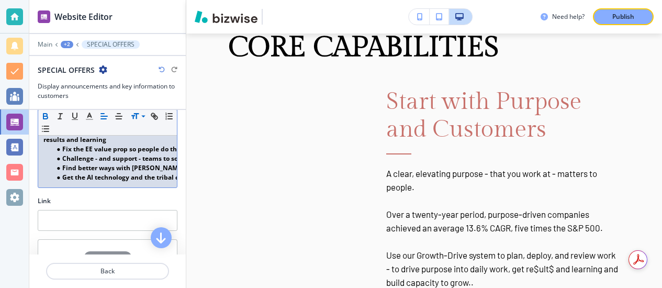
scroll to position [870, 0]
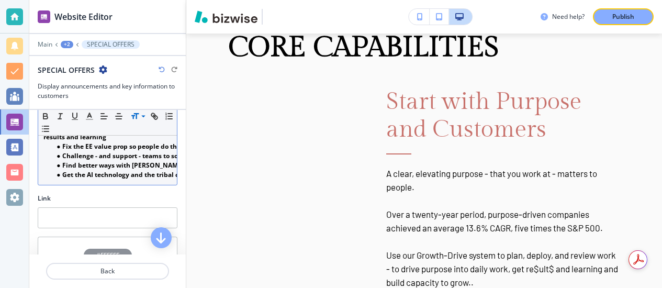
click at [130, 170] on strong "Find better ways with AI trained people doing fast cycle design sprints, emerge…" at bounding box center [237, 165] width 351 height 9
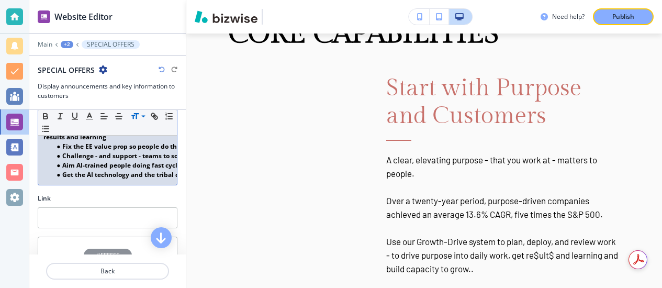
click at [140, 151] on strong "Fix the EE value prop so people do their best work, live their best life, achie…" at bounding box center [212, 146] width 300 height 9
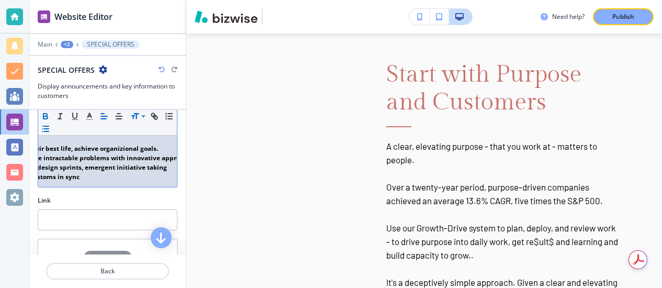
scroll to position [0, 152]
click at [145, 162] on strong "Challenge - and support - teams to solve intractable problems with innovative a…" at bounding box center [51, 157] width 283 height 9
click at [96, 153] on strong "Help people do their best work, live their best life, achieve organizional goal…" at bounding box center [30, 148] width 241 height 9
click at [96, 153] on strong "Help people do their best work, live their best life, achieve purposeful goals." at bounding box center [28, 148] width 237 height 9
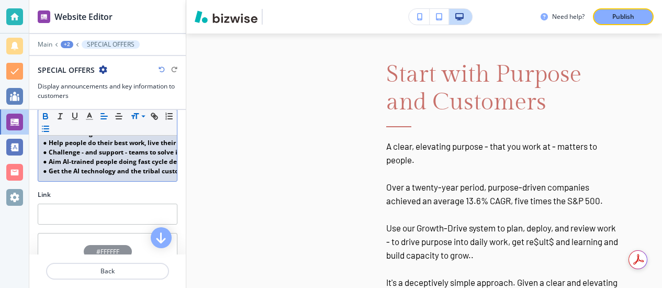
scroll to position [0, 0]
click at [127, 175] on strong "Get the AI technology and the tribal customs in sync" at bounding box center [143, 170] width 163 height 9
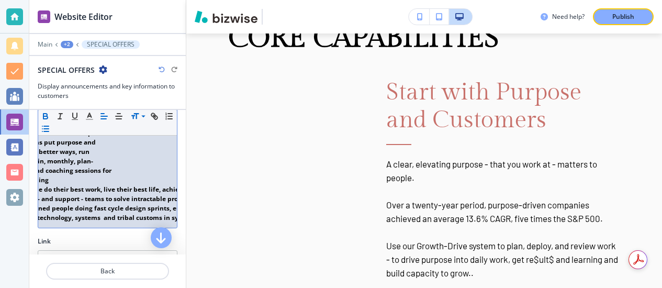
scroll to position [2602, 0]
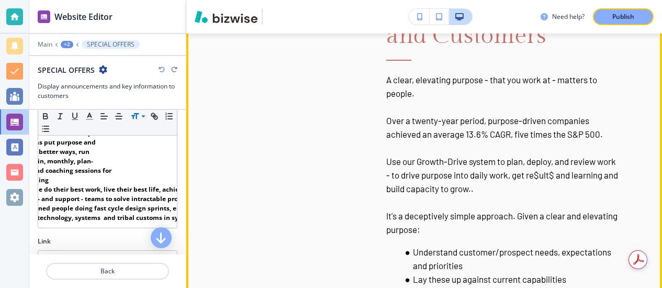
scroll to position [2686, 0]
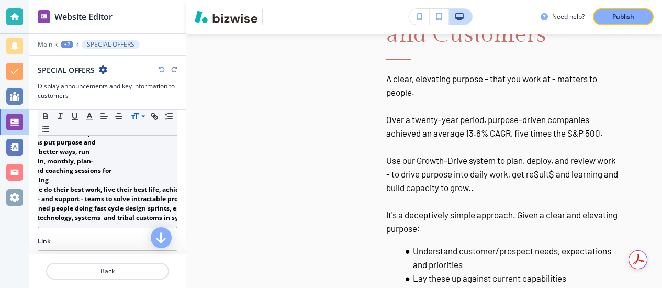
click at [82, 222] on strong "Get the AI technology, systems and tribal customs in sync" at bounding box center [95, 217] width 181 height 9
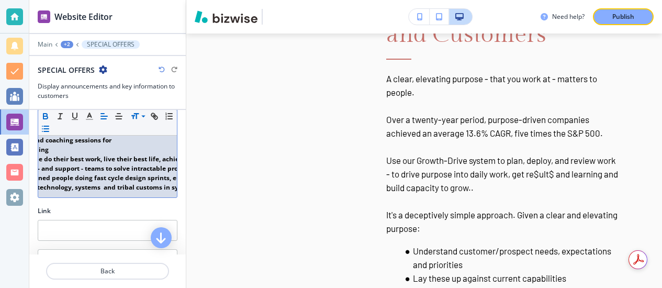
scroll to position [858, 0]
click at [109, 191] on strong "Get the AI technology, systems and tribal customs in sync" at bounding box center [95, 186] width 181 height 9
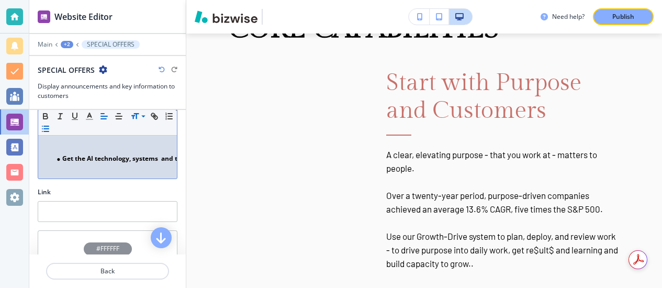
scroll to position [891, 0]
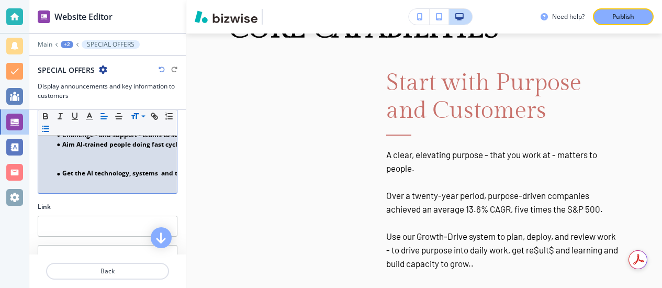
click at [56, 178] on li "Get the AI technology, systems and tribal customs in sync" at bounding box center [112, 163] width 119 height 29
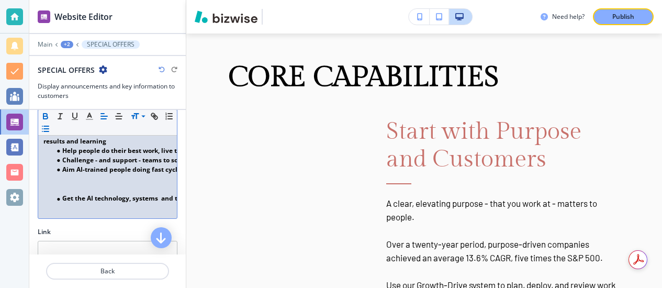
scroll to position [2634, 0]
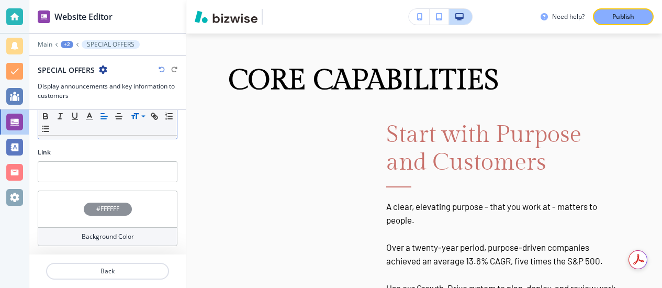
scroll to position [936, 0]
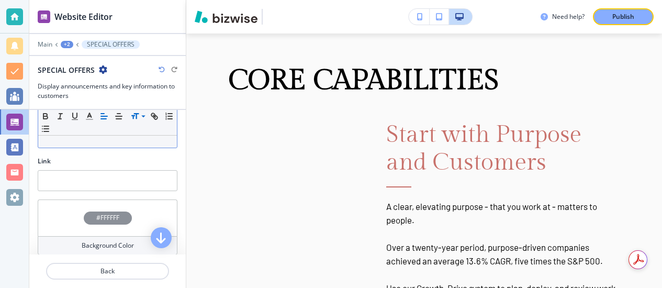
click at [132, 132] on div "Small Normal Large Huge" at bounding box center [107, 123] width 139 height 26
click at [134, 132] on strong "Get the AI technology, systems and tribal customs in sync" at bounding box center [152, 127] width 181 height 9
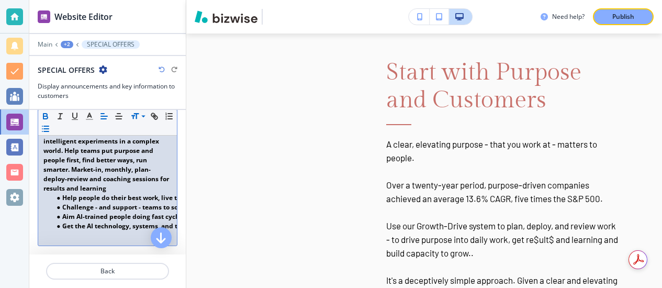
scroll to position [833, 0]
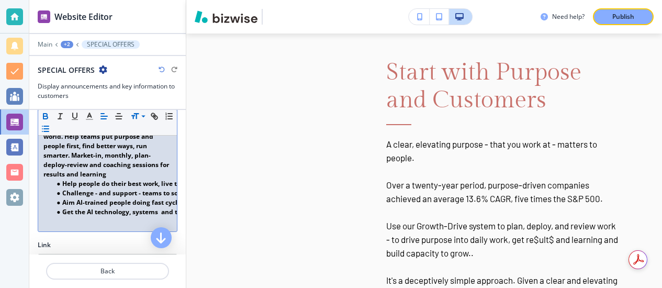
click at [63, 226] on p at bounding box center [107, 221] width 128 height 9
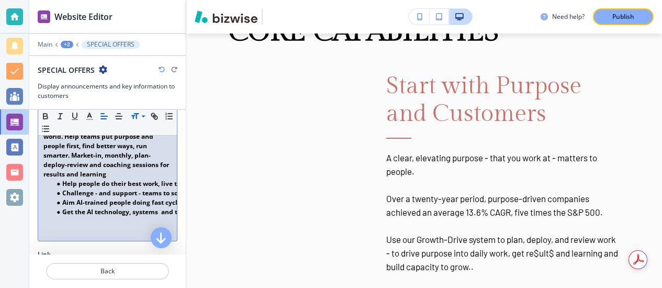
scroll to position [130, 0]
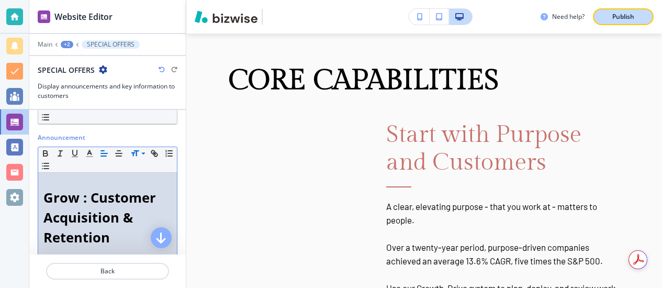
click at [627, 15] on p "Publish" at bounding box center [623, 16] width 22 height 9
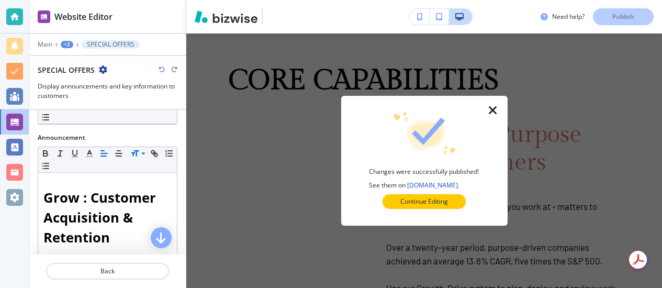
click at [493, 111] on icon "button" at bounding box center [493, 110] width 13 height 13
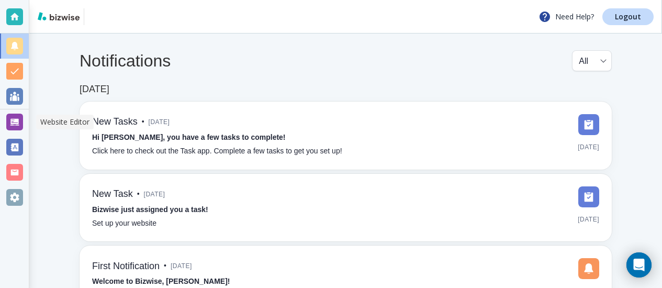
click at [20, 122] on div at bounding box center [14, 122] width 17 height 17
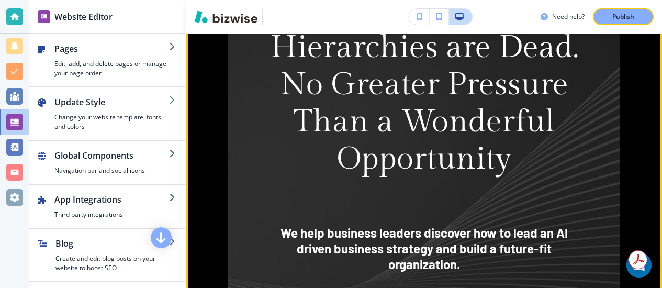
scroll to position [775, 0]
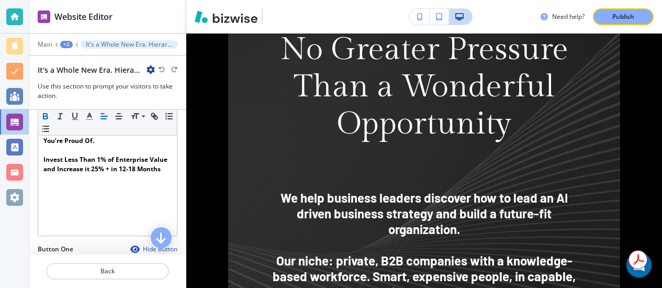
scroll to position [304, 0]
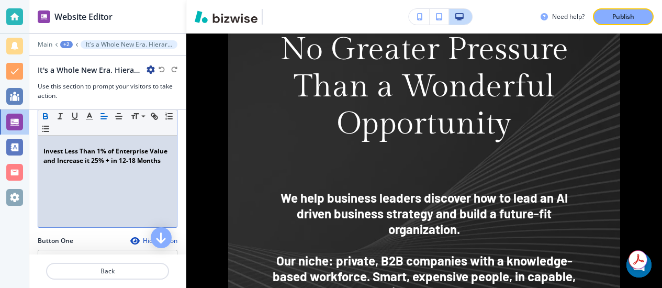
click at [52, 221] on div "We help business leaders discover how to lead an AI driven business strategy an…" at bounding box center [107, 127] width 139 height 199
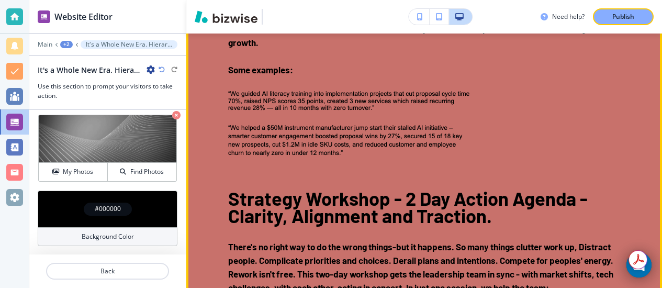
scroll to position [1803, 0]
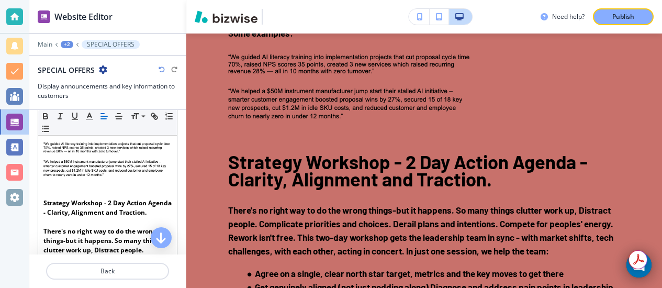
scroll to position [324, 0]
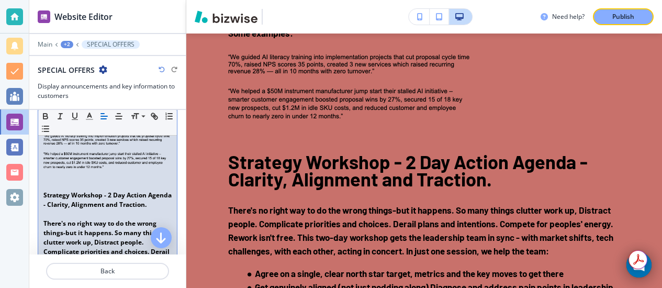
click at [45, 159] on img at bounding box center [107, 156] width 128 height 44
click at [45, 134] on p at bounding box center [107, 129] width 128 height 9
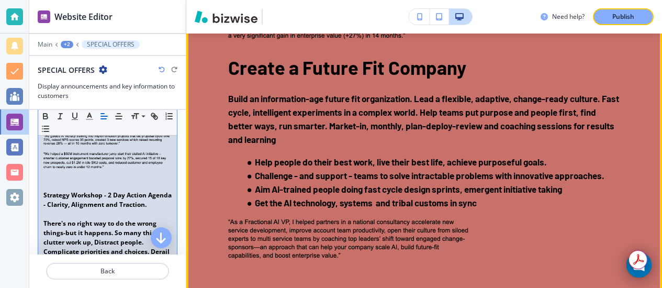
scroll to position [2246, 0]
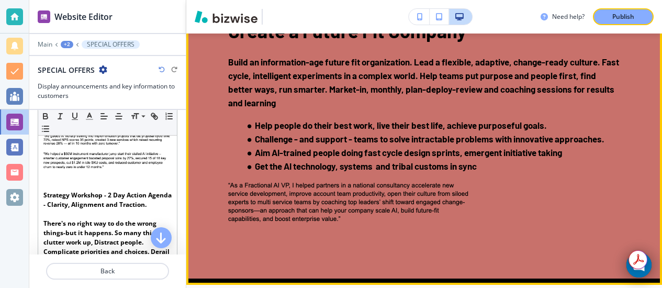
scroll to position [2292, 0]
